Goal: Task Accomplishment & Management: Manage account settings

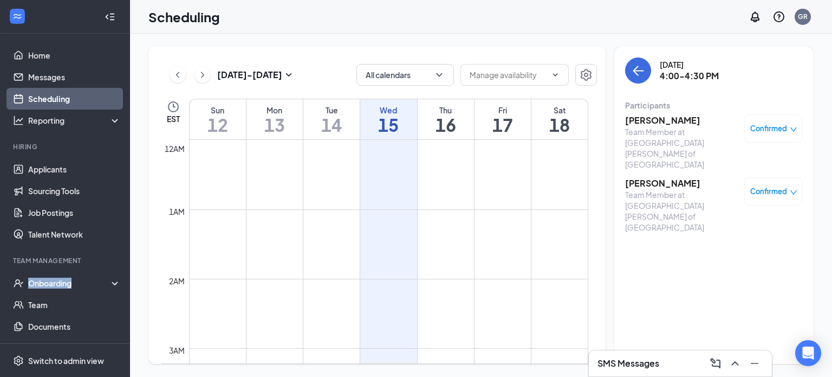
scroll to position [533, 0]
click at [634, 61] on button "back-button" at bounding box center [638, 70] width 26 height 26
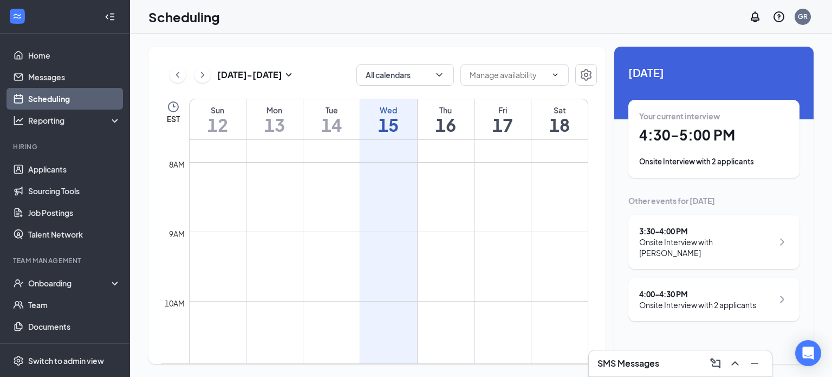
click at [743, 151] on div "Your current interview 4:30 - 5:00 PM Onsite Interview with 2 applicants" at bounding box center [714, 139] width 150 height 56
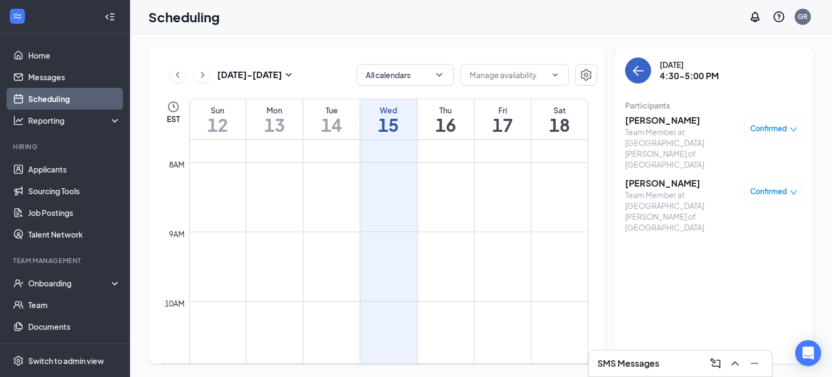
click at [632, 76] on icon "ArrowLeft" at bounding box center [638, 70] width 13 height 13
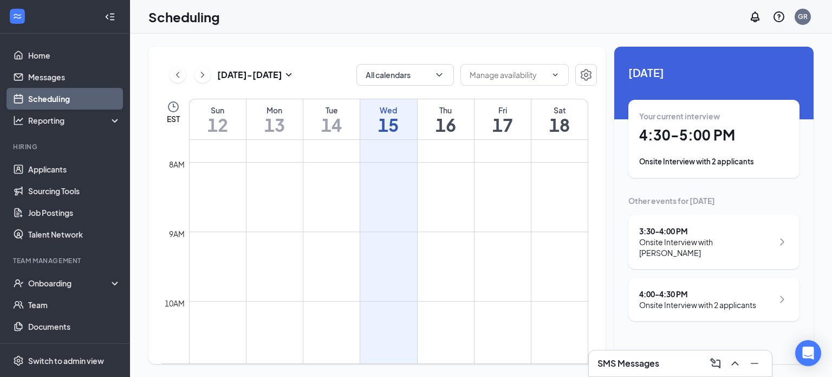
click at [707, 137] on h1 "4:30 - 5:00 PM" at bounding box center [714, 135] width 150 height 18
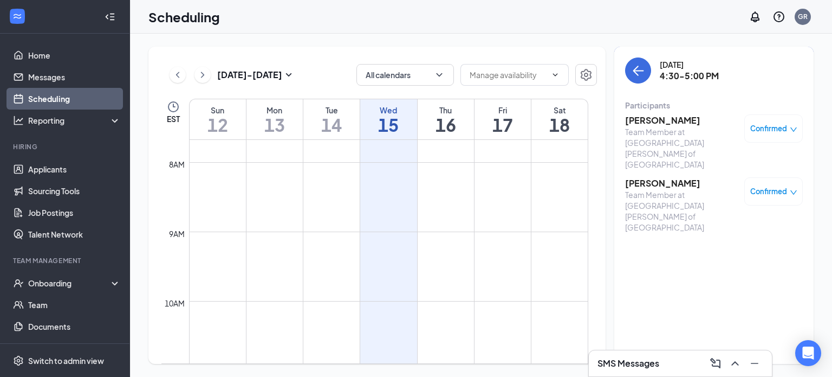
click at [657, 124] on h3 "[PERSON_NAME]" at bounding box center [682, 120] width 114 height 12
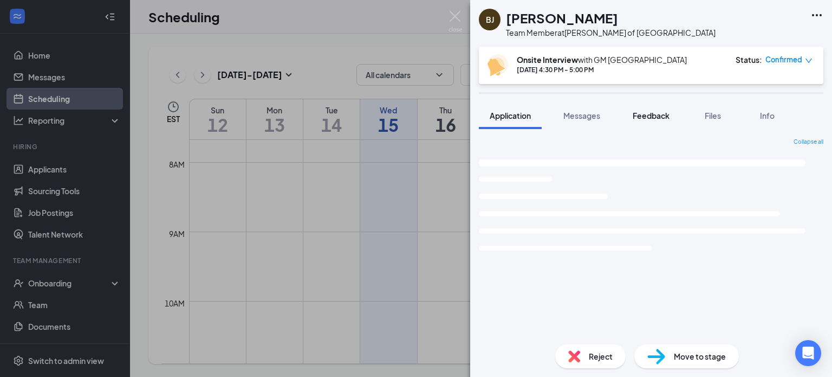
click at [656, 121] on button "Feedback" at bounding box center [651, 115] width 59 height 27
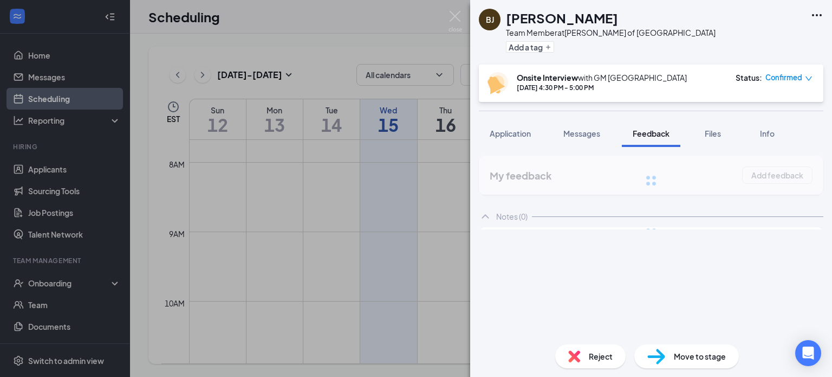
click at [650, 129] on span "Feedback" at bounding box center [651, 133] width 37 height 10
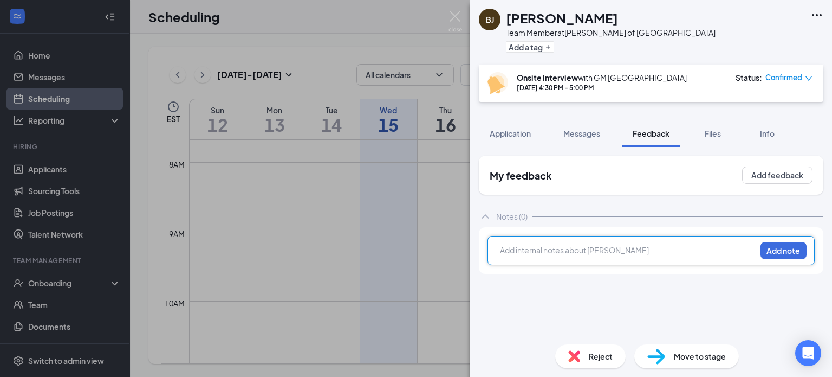
click at [583, 247] on div at bounding box center [628, 249] width 255 height 11
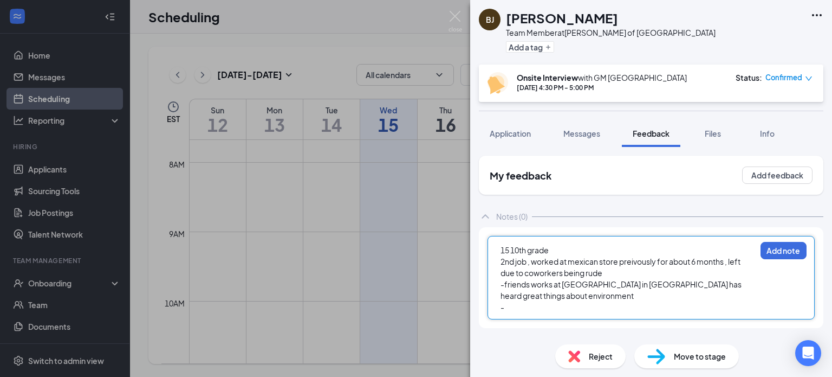
click at [281, 111] on div "[PERSON_NAME] [PERSON_NAME] Team Member at [GEOGRAPHIC_DATA][PERSON_NAME] of [G…" at bounding box center [416, 188] width 832 height 377
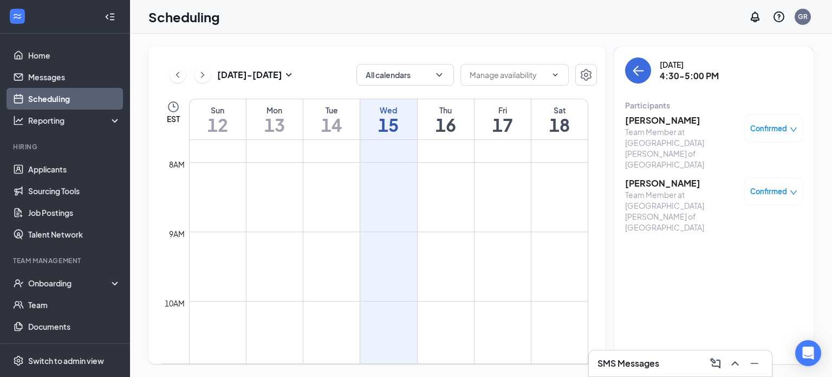
click at [657, 121] on h3 "[PERSON_NAME]" at bounding box center [682, 120] width 114 height 12
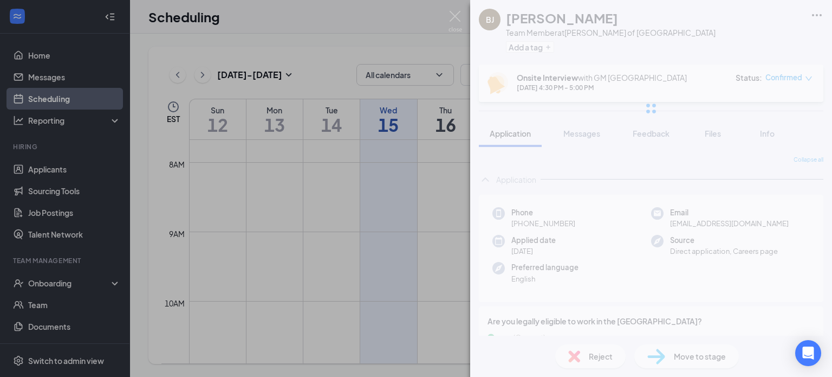
click at [657, 124] on div at bounding box center [651, 108] width 362 height 217
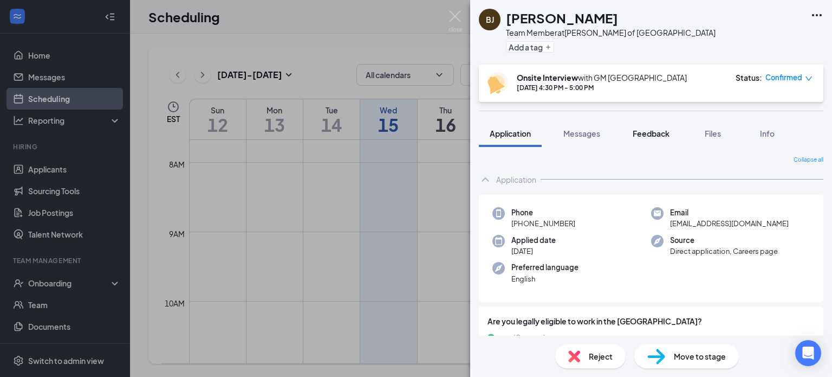
click at [650, 134] on span "Feedback" at bounding box center [651, 133] width 37 height 10
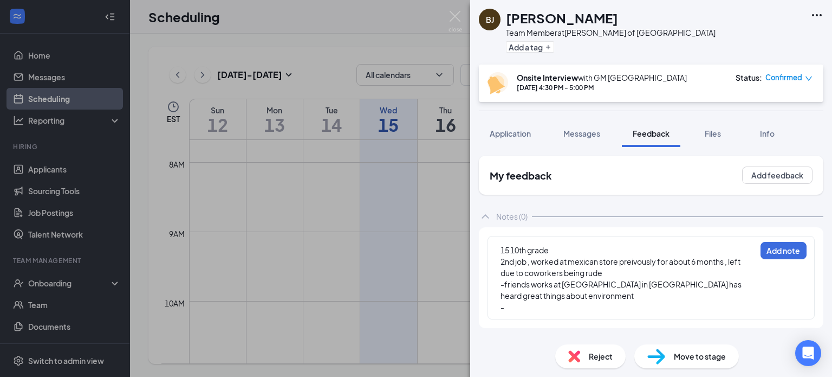
click at [617, 321] on div "15 10th grade 2nd job , worked at mexican store preivously for about 6 months ,…" at bounding box center [651, 277] width 345 height 101
click at [601, 316] on div "15 10th grade 2nd job , worked at mexican store preivously for about 6 months ,…" at bounding box center [651, 277] width 327 height 83
click at [591, 307] on div "-" at bounding box center [628, 306] width 255 height 11
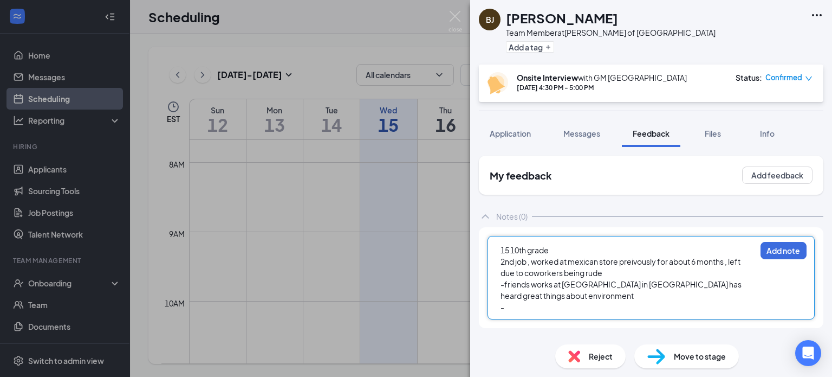
click at [623, 283] on span "-friends works at [GEOGRAPHIC_DATA] in [GEOGRAPHIC_DATA] has heard great things…" at bounding box center [622, 289] width 242 height 21
click at [548, 312] on div "-" at bounding box center [628, 306] width 255 height 11
click at [546, 307] on div "-" at bounding box center [628, 306] width 255 height 11
click at [561, 307] on div "-" at bounding box center [628, 306] width 255 height 11
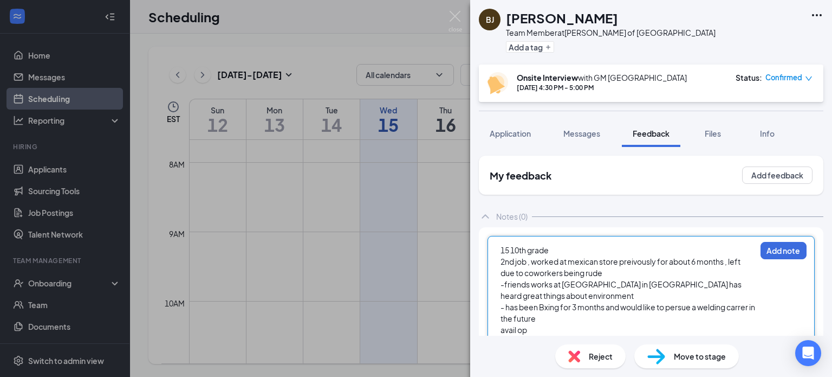
scroll to position [10, 0]
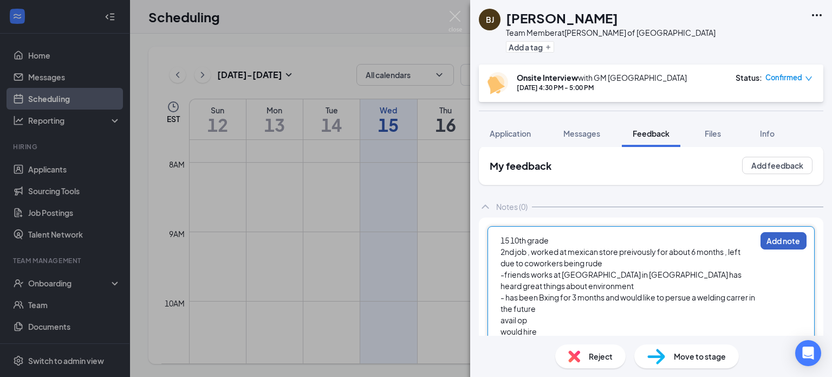
click at [765, 244] on button "Add note" at bounding box center [784, 240] width 46 height 17
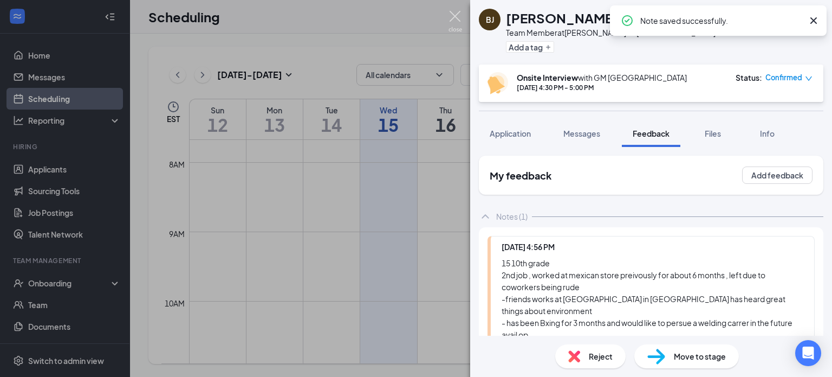
click at [455, 15] on img at bounding box center [456, 21] width 14 height 21
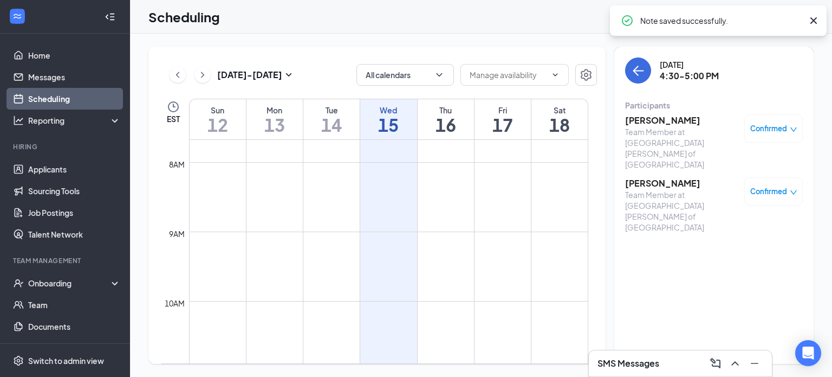
click at [641, 177] on h3 "[PERSON_NAME]" at bounding box center [682, 183] width 114 height 12
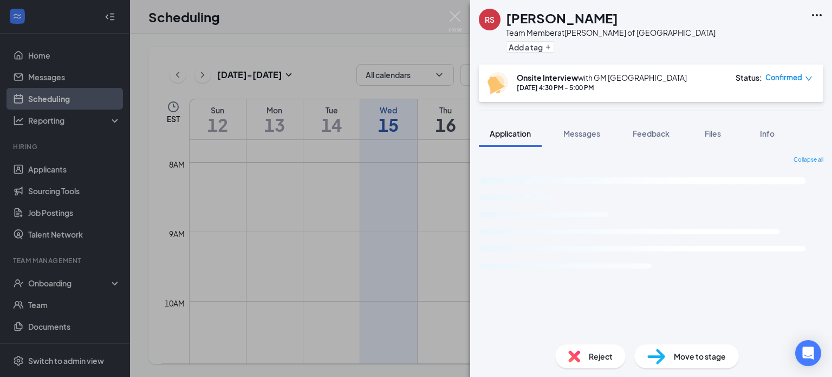
click at [449, 6] on div "RS [PERSON_NAME] Team Member at [GEOGRAPHIC_DATA][PERSON_NAME] of [GEOGRAPHIC_D…" at bounding box center [416, 188] width 832 height 377
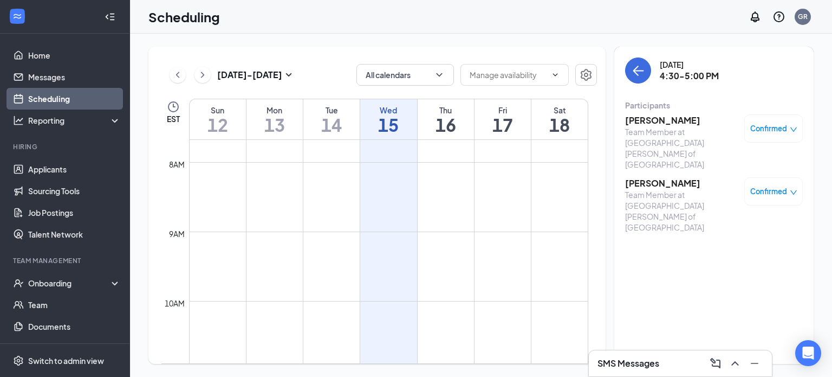
click at [787, 186] on div "Confirmed" at bounding box center [773, 191] width 47 height 11
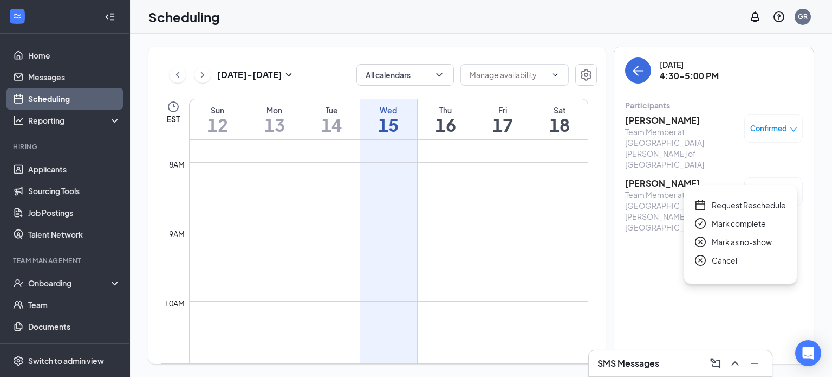
click at [718, 239] on span "Mark as no-show" at bounding box center [742, 242] width 60 height 12
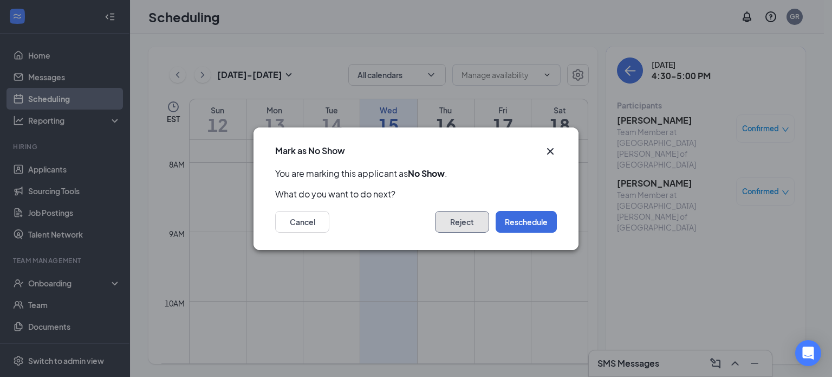
click at [464, 220] on button "Reject" at bounding box center [462, 222] width 54 height 22
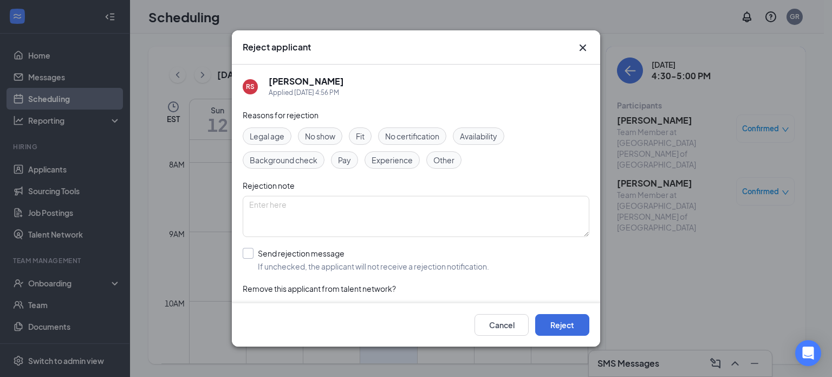
click at [293, 261] on input "Send rejection message If unchecked, the applicant will not receive a rejection…" at bounding box center [366, 260] width 247 height 24
checkbox input "true"
click at [316, 125] on div "Reasons for rejection Legal age No show Fit No certification Availability Backg…" at bounding box center [416, 248] width 347 height 279
click at [321, 137] on span "No show" at bounding box center [320, 136] width 30 height 12
click at [549, 317] on button "Reject" at bounding box center [562, 325] width 54 height 22
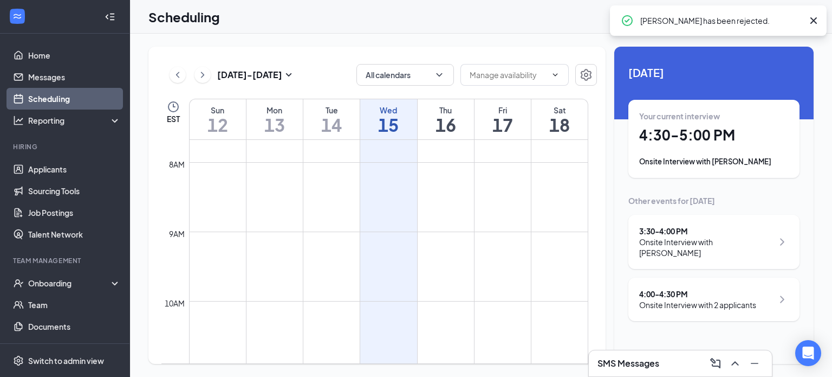
click at [700, 301] on div "4:00 - 4:30 PM Onsite Interview with 2 applicants" at bounding box center [713, 298] width 171 height 43
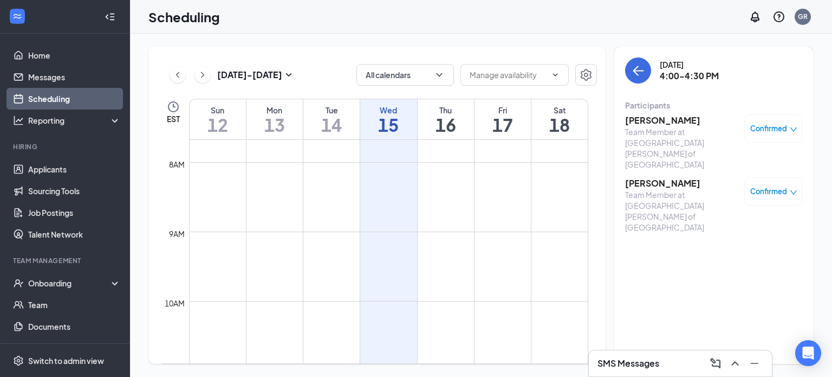
click at [666, 177] on h3 "[PERSON_NAME]" at bounding box center [682, 183] width 114 height 12
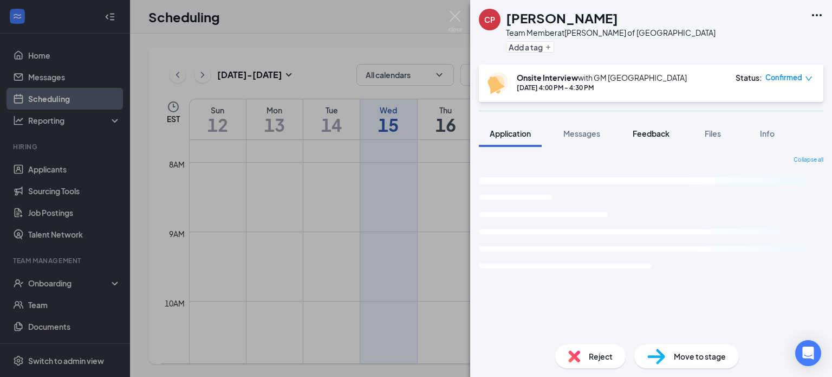
click at [628, 124] on button "Feedback" at bounding box center [651, 133] width 59 height 27
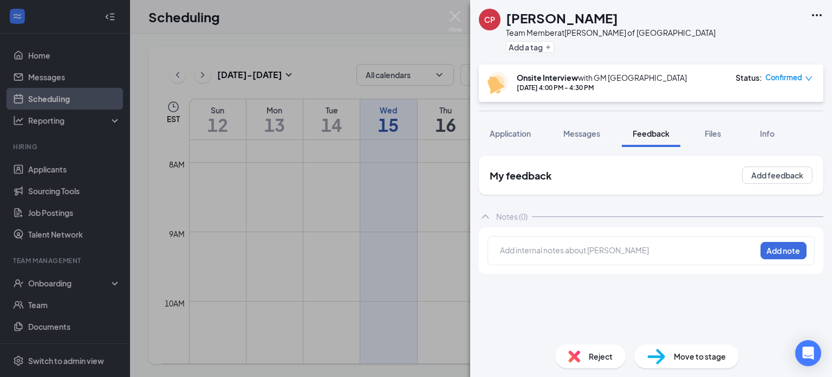
click at [449, 15] on img at bounding box center [456, 21] width 14 height 21
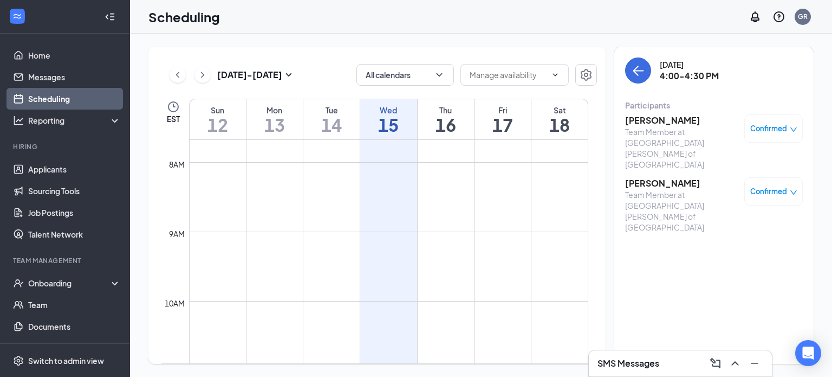
click at [776, 129] on span "Confirmed" at bounding box center [768, 128] width 37 height 11
click at [651, 119] on h3 "[PERSON_NAME]" at bounding box center [682, 120] width 114 height 12
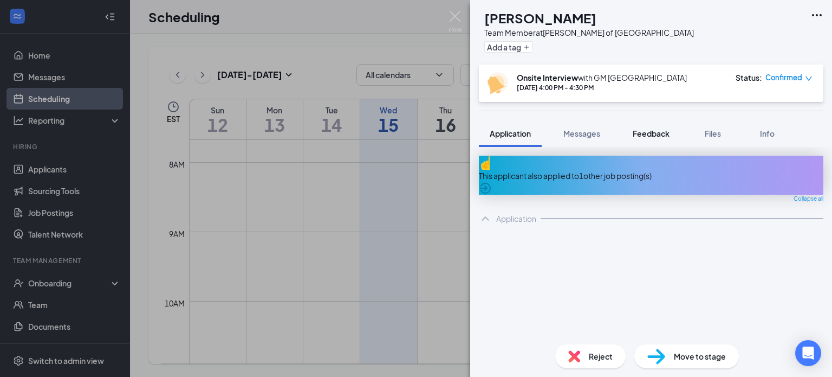
click at [633, 121] on button "Feedback" at bounding box center [651, 133] width 59 height 27
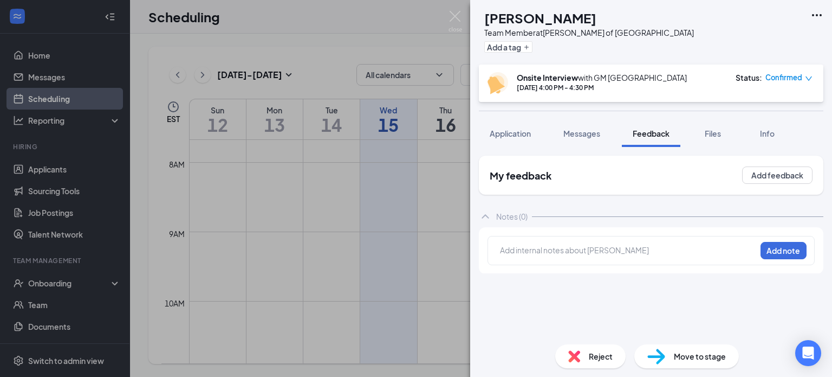
click at [556, 239] on div "Add internal notes about [PERSON_NAME] Add note" at bounding box center [651, 250] width 327 height 29
click at [521, 244] on div at bounding box center [628, 251] width 256 height 15
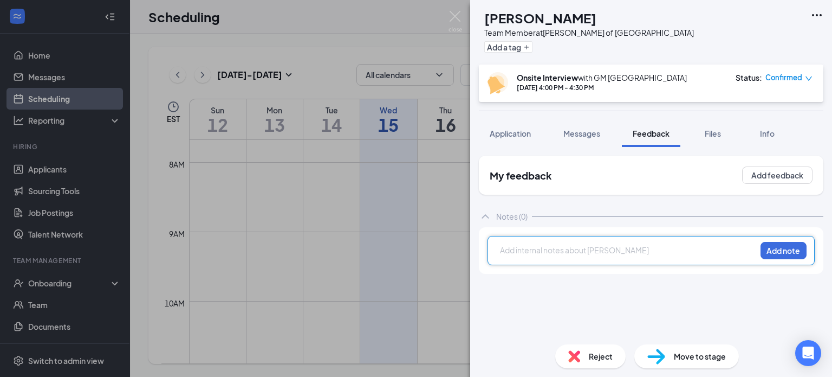
click at [508, 257] on div at bounding box center [628, 251] width 255 height 14
